Goal: Communication & Community: Answer question/provide support

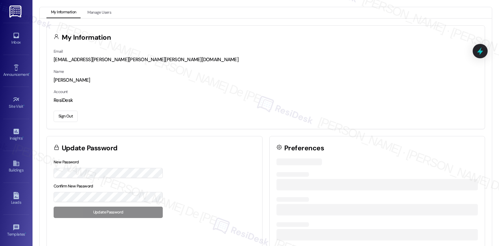
scroll to position [1736, 0]
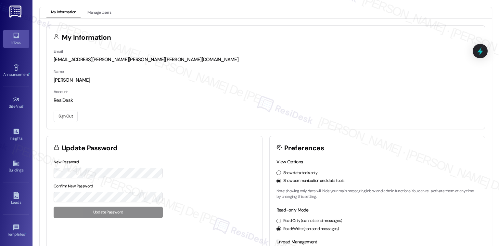
click at [17, 30] on link "Inbox" at bounding box center [16, 39] width 26 height 18
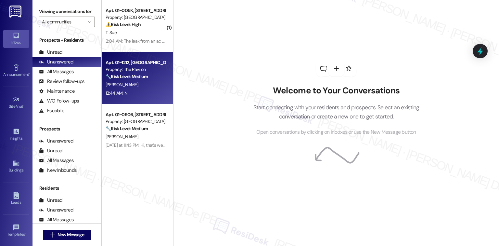
click at [140, 90] on div "12:44 AM: N 12:44 AM: N" at bounding box center [135, 93] width 61 height 8
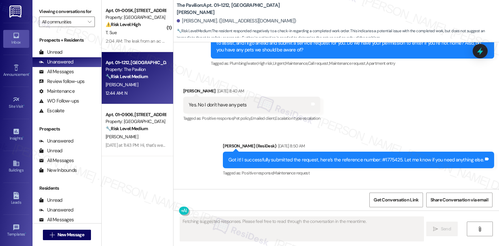
scroll to position [1695, 0]
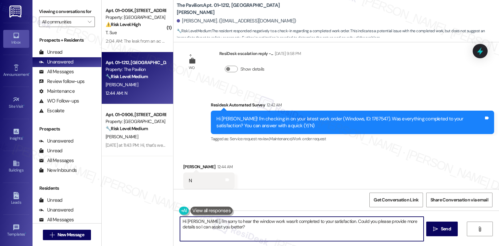
click at [230, 229] on textarea "Hi [PERSON_NAME], I'm sorry to hear the window work wasn't completed to your sa…" at bounding box center [302, 229] width 244 height 24
paste textarea "Hi {{first_name}}, I understand that the work order was not completed to your s…"
type textarea "Hi [PERSON_NAME], I'm sorry to hear the window work wasn't completed to your sa…"
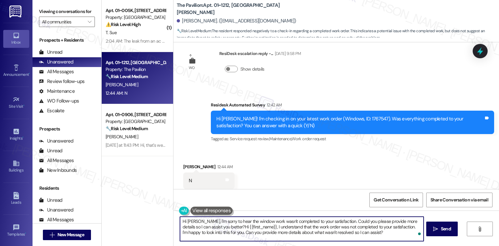
type textarea "?"
drag, startPoint x: 356, startPoint y: 232, endPoint x: 157, endPoint y: 206, distance: 200.3
click at [157, 206] on div "( 1 ) Apt. 01~005K, [STREET_ADDRESS] Property: Twin Towers ⚠️ Risk Level: High …" at bounding box center [301, 123] width 398 height 246
paste textarea "To enrich screen reader interactions, please activate Accessibility in Grammarl…"
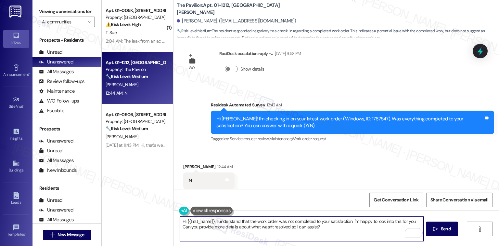
click at [183, 221] on textarea "Hi {{first_name}}, I understand that the work order was not completed to your s…" at bounding box center [302, 229] width 244 height 24
type textarea "Hello{{first_name}}, I understand that the work order was not completed to your…"
click at [446, 230] on span "Send" at bounding box center [446, 228] width 10 height 7
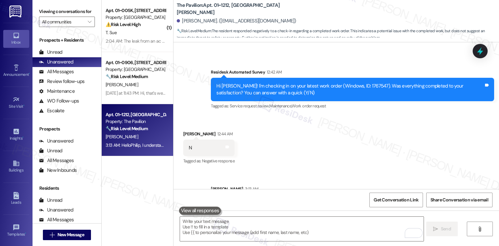
scroll to position [1747, 0]
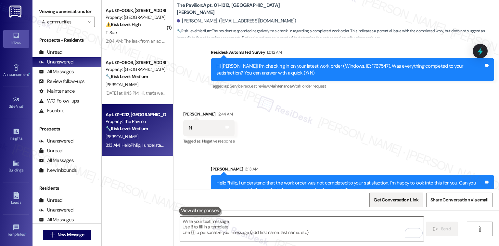
click at [397, 198] on span "Get Conversation Link" at bounding box center [396, 199] width 45 height 7
click at [330, 96] on div "Received via SMS [PERSON_NAME] 12:44 AM N Tags and notes Tagged as: Negative re…" at bounding box center [337, 123] width 326 height 55
click at [402, 195] on span "Get Conversation Link" at bounding box center [396, 200] width 47 height 14
click at [398, 202] on span "Get Conversation Link" at bounding box center [396, 199] width 45 height 7
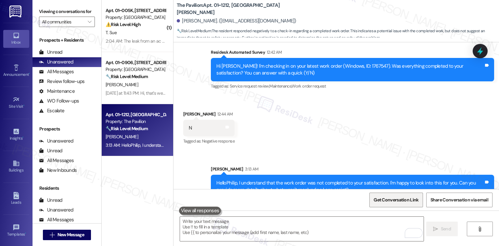
click at [398, 202] on span "Get Conversation Link" at bounding box center [396, 199] width 45 height 7
click at [325, 199] on div "Get Conversation Link Share Conversation via email" at bounding box center [337, 199] width 326 height 21
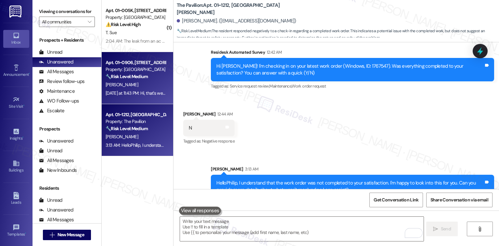
click at [140, 91] on div "[DATE] at 11:43 PM: Hi, that's weird because I called the front desk first and …" at bounding box center [243, 93] width 275 height 6
type textarea "Fetching suggested responses. Please feel free to read through the conversation…"
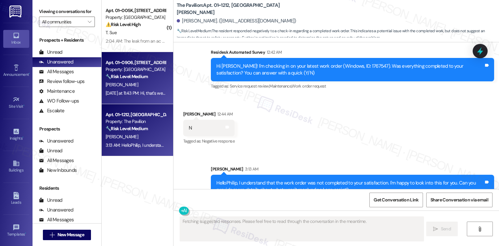
click at [137, 121] on div "Property: The Pavilion" at bounding box center [136, 121] width 60 height 7
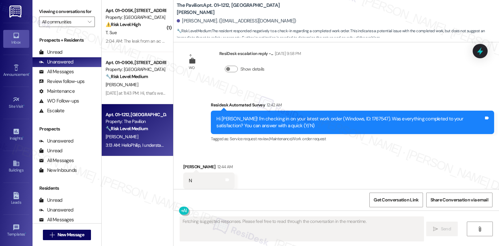
scroll to position [1757, 0]
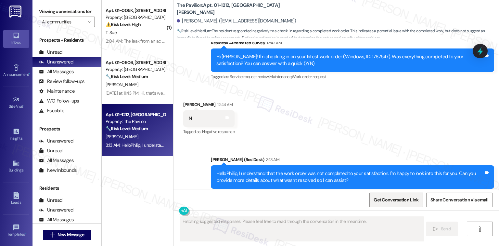
click at [389, 195] on span "Get Conversation Link" at bounding box center [396, 200] width 47 height 14
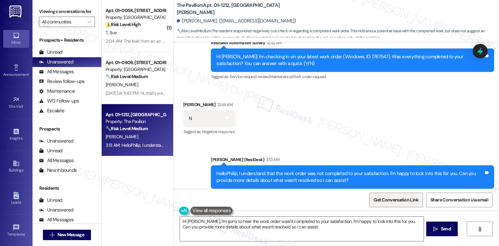
type textarea "Hi [PERSON_NAME], I'm sorry to hear the work order wasn't completed to your sat…"
click at [384, 199] on span "Get Conversation Link" at bounding box center [396, 199] width 45 height 7
click at [336, 86] on div "Received via SMS [PERSON_NAME] 12:44 AM N Tags and notes Tagged as: Negative re…" at bounding box center [337, 113] width 326 height 55
click at [403, 200] on span "Get Conversation Link" at bounding box center [396, 199] width 45 height 7
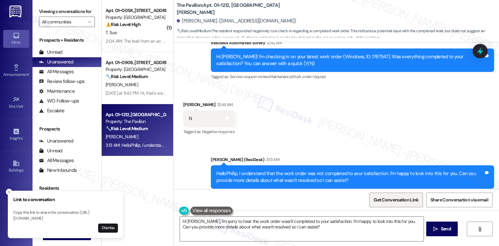
click at [403, 200] on span "Get Conversation Link" at bounding box center [396, 199] width 45 height 7
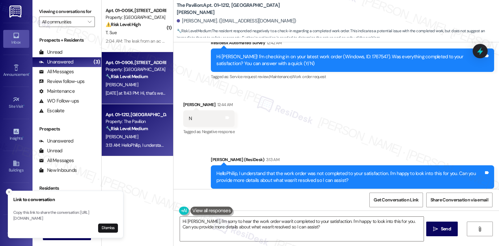
click at [136, 68] on div "Property: [GEOGRAPHIC_DATA]" at bounding box center [136, 69] width 60 height 7
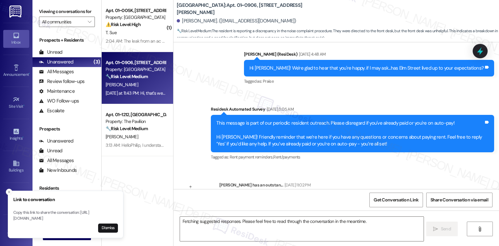
scroll to position [849, 0]
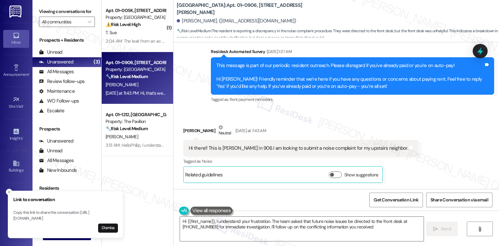
type textarea "Hi {{first_name}}, I understand your frustration. The team asked that future no…"
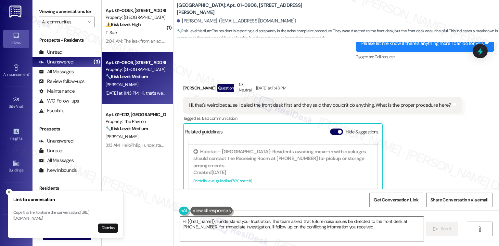
scroll to position [121, 0]
